Goal: Task Accomplishment & Management: Complete application form

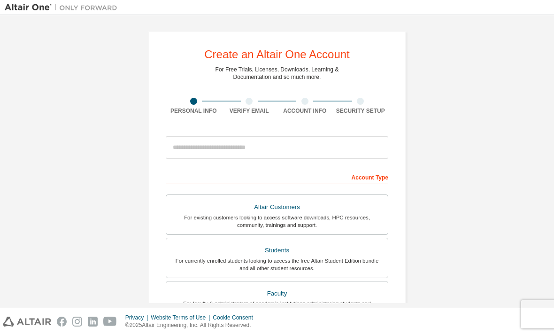
scroll to position [38, 0]
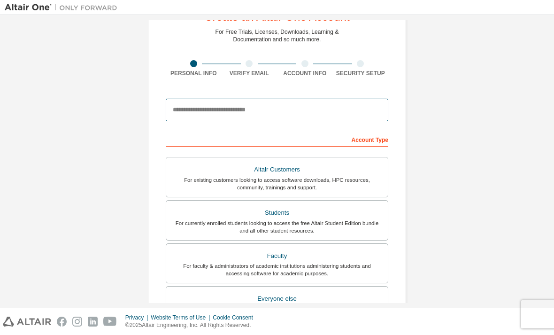
click at [322, 117] on input "email" at bounding box center [277, 110] width 223 height 23
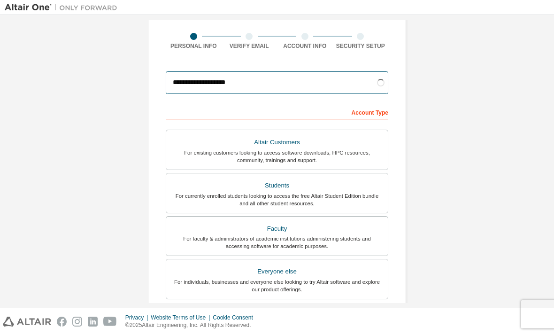
scroll to position [74, 0]
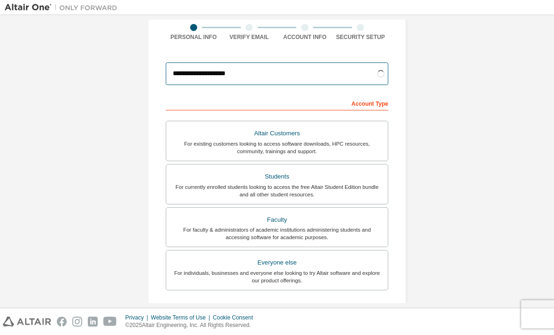
type input "**********"
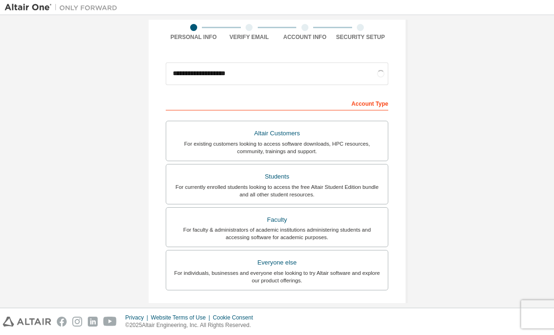
click at [320, 179] on div "Students" at bounding box center [277, 176] width 210 height 13
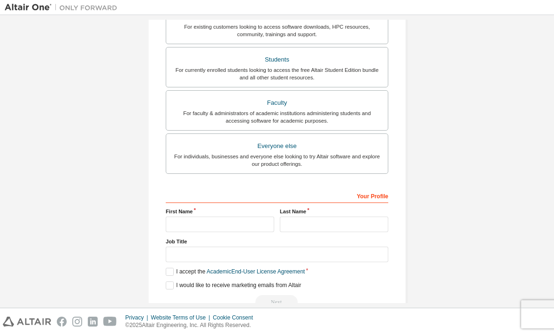
scroll to position [212, 0]
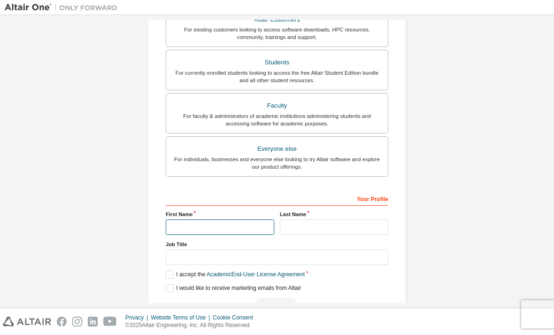
click at [238, 223] on input "text" at bounding box center [220, 226] width 108 height 15
type input "*******"
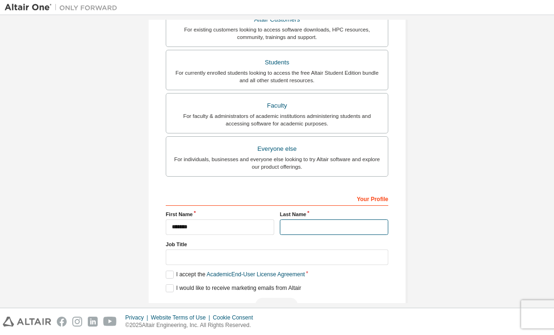
click at [325, 224] on input "text" at bounding box center [334, 226] width 108 height 15
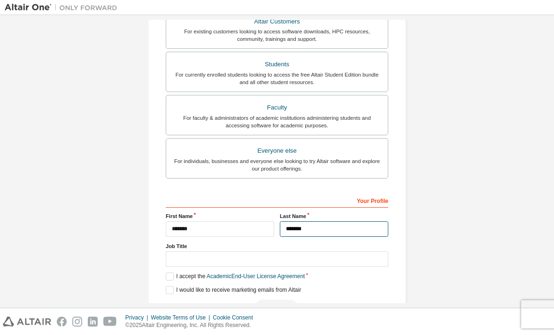
type input "*******"
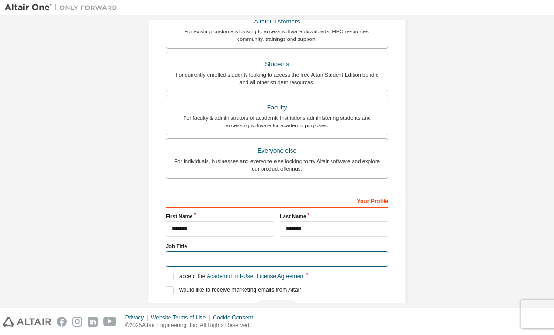
click at [319, 253] on input "text" at bounding box center [277, 258] width 223 height 15
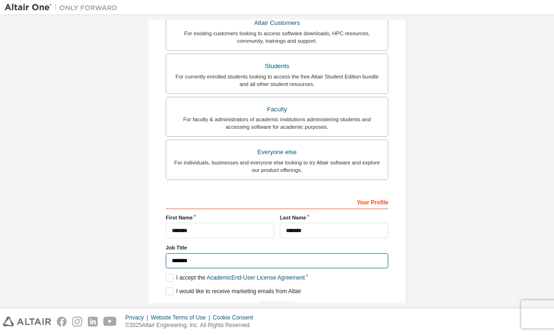
type input "*******"
click at [174, 279] on label "I accept the Academic End-User License Agreement" at bounding box center [235, 278] width 139 height 8
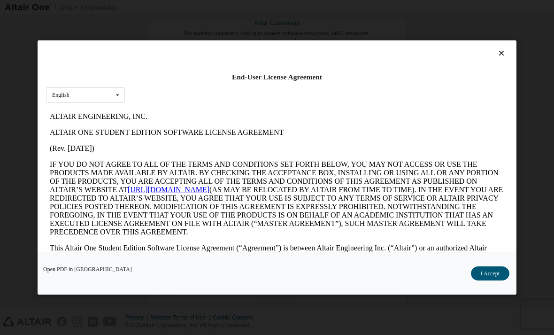
scroll to position [0, 0]
click at [505, 49] on icon at bounding box center [502, 53] width 10 height 8
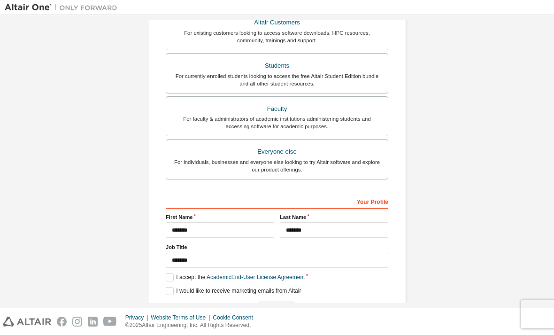
scroll to position [184, 0]
click at [168, 278] on label "I accept the Academic End-User License Agreement" at bounding box center [235, 278] width 139 height 8
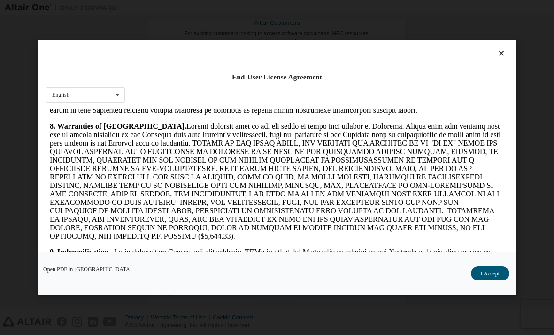
scroll to position [1087, 0]
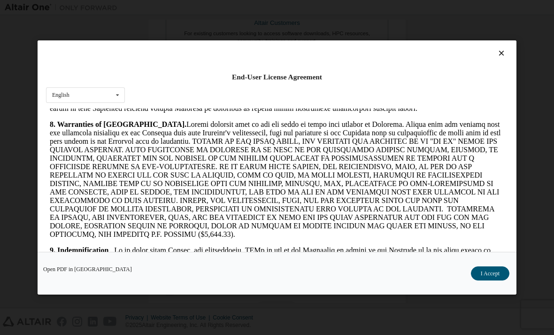
click at [493, 280] on button "I Accept" at bounding box center [490, 273] width 38 height 14
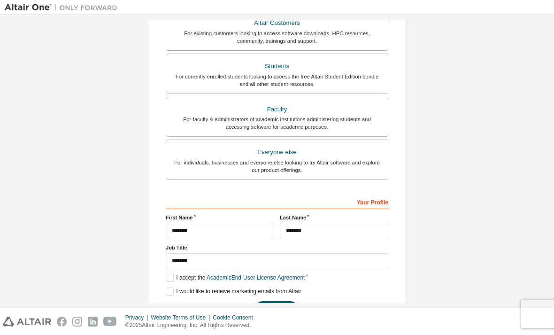
click at [279, 306] on button "Next" at bounding box center [276, 308] width 42 height 14
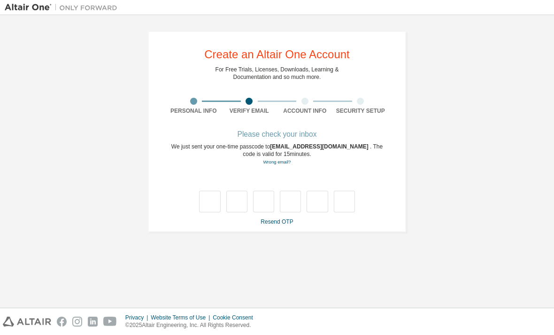
scroll to position [0, 0]
